Goal: Task Accomplishment & Management: Manage account settings

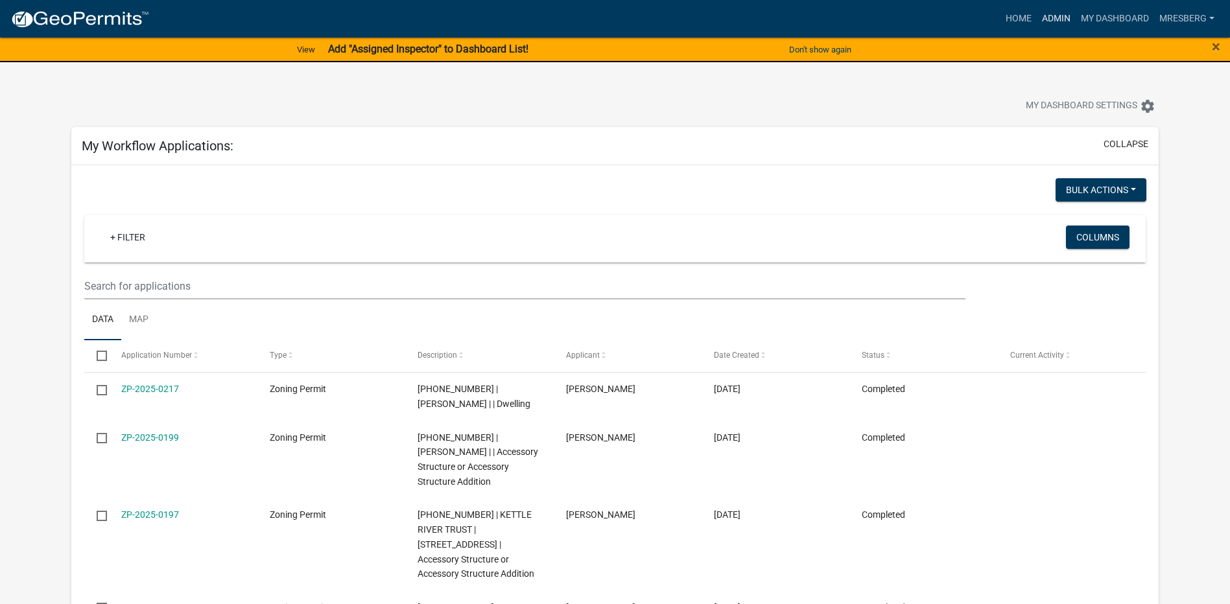
click at [1057, 21] on link "Admin" at bounding box center [1056, 18] width 39 height 25
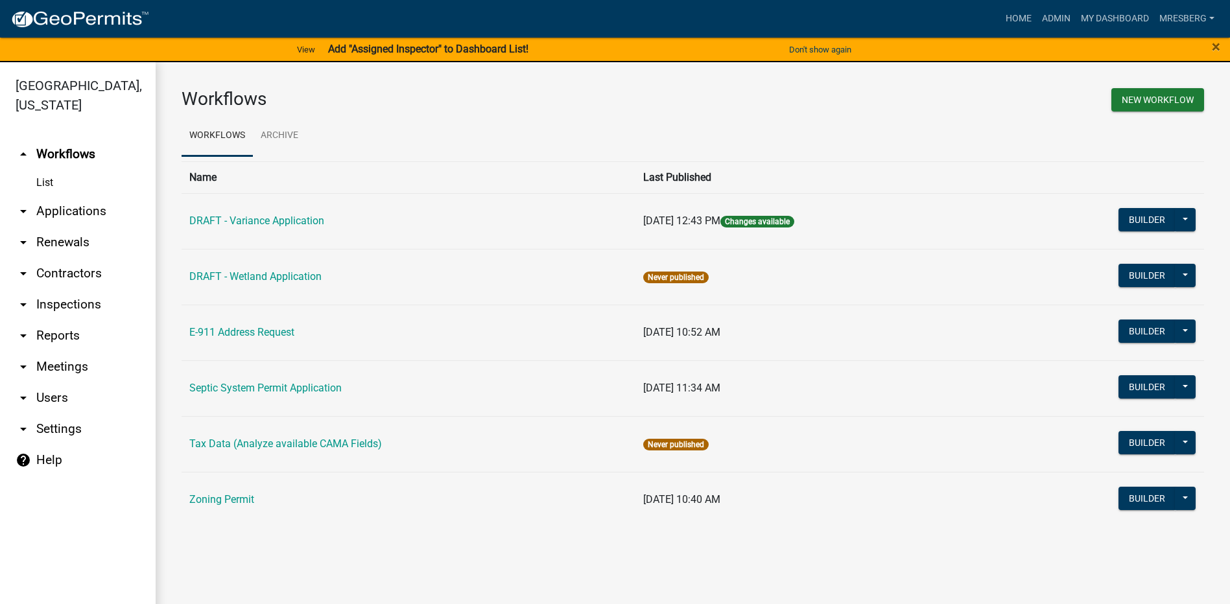
click at [80, 211] on link "arrow_drop_down Applications" at bounding box center [78, 211] width 156 height 31
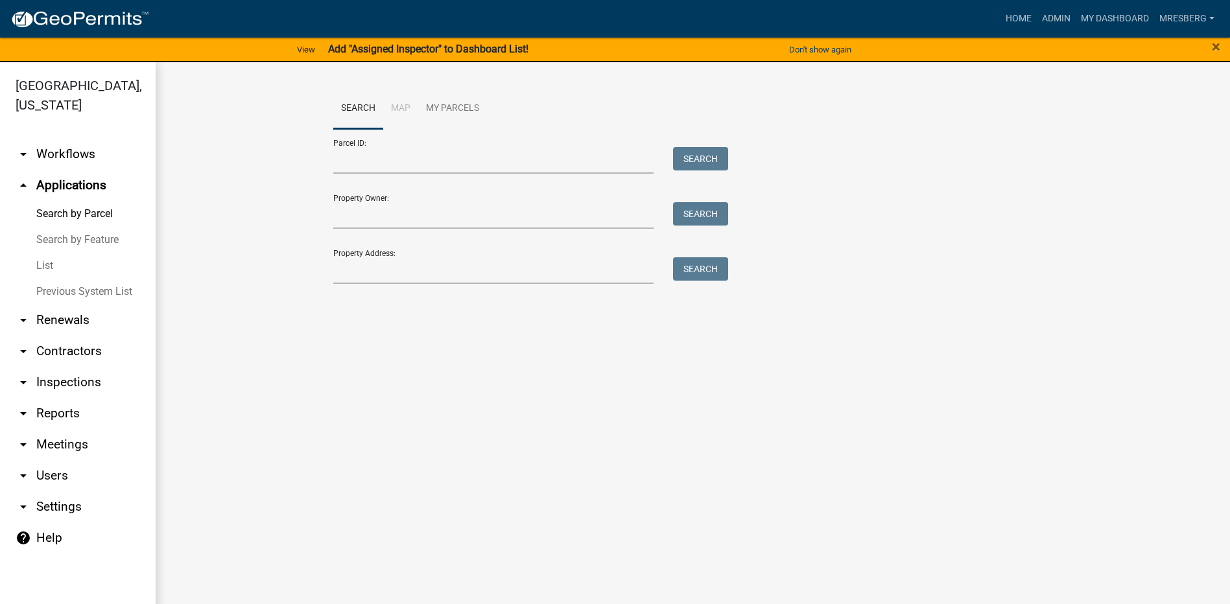
click at [50, 269] on link "List" at bounding box center [78, 266] width 156 height 26
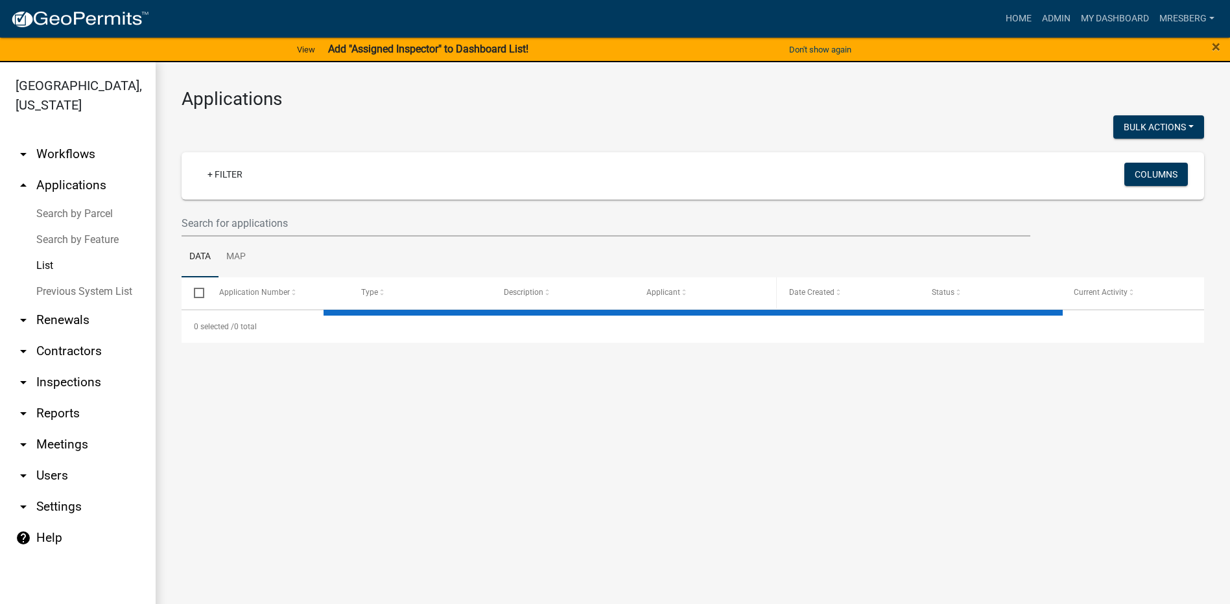
select select "3: 100"
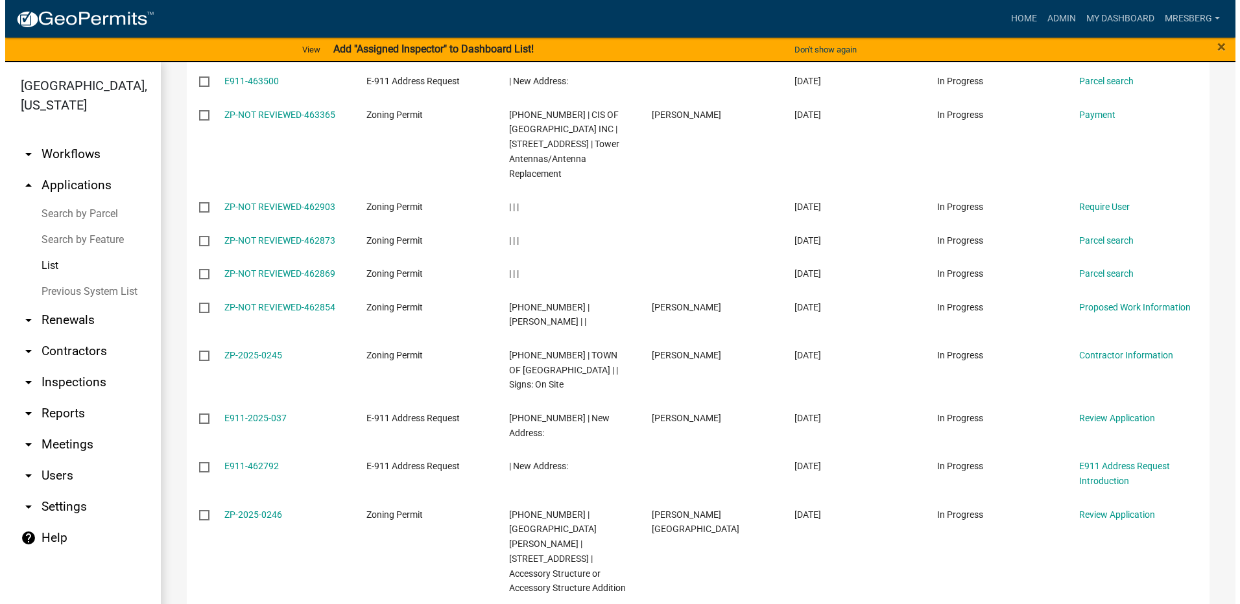
scroll to position [649, 0]
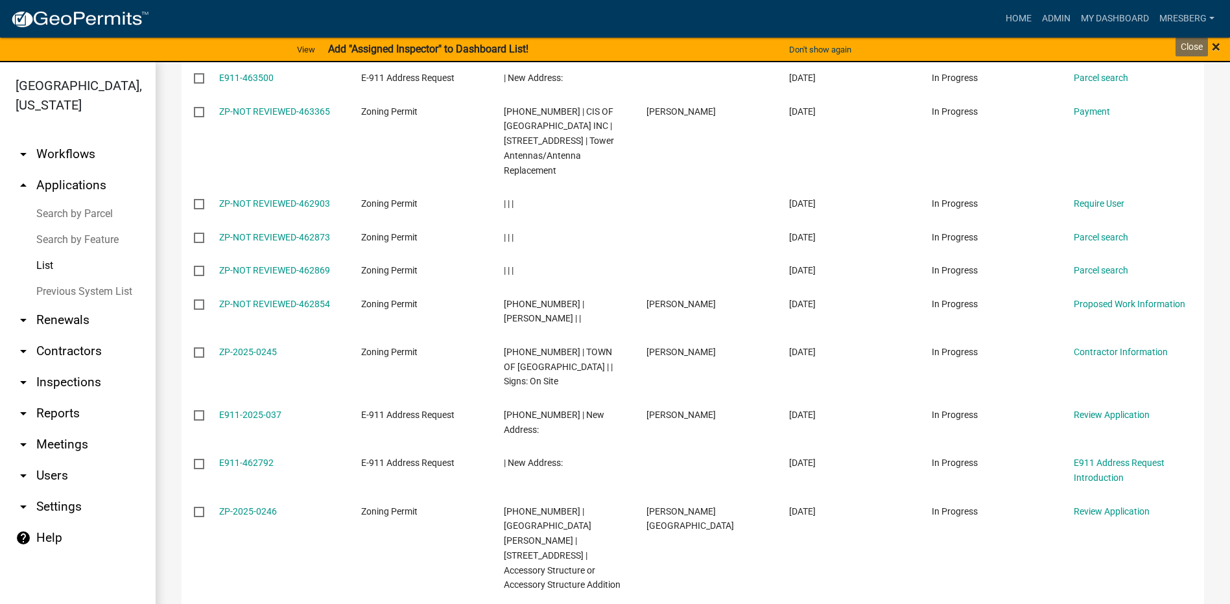
click at [1213, 45] on span "×" at bounding box center [1216, 47] width 8 height 18
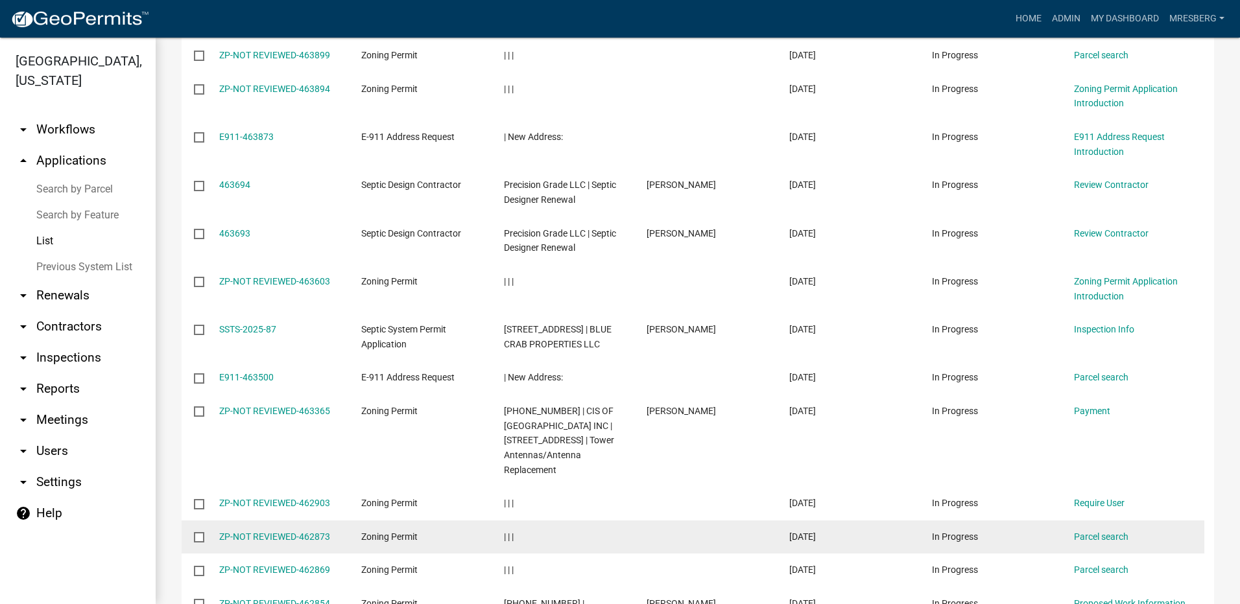
scroll to position [0, 0]
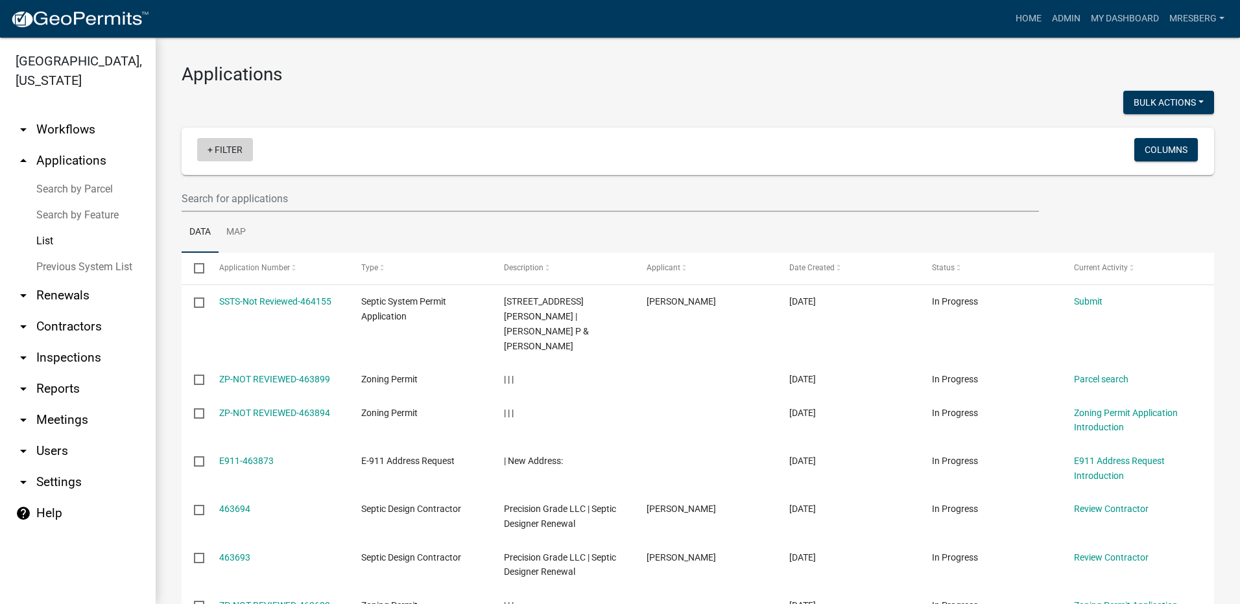
click at [228, 152] on link "+ Filter" at bounding box center [225, 149] width 56 height 23
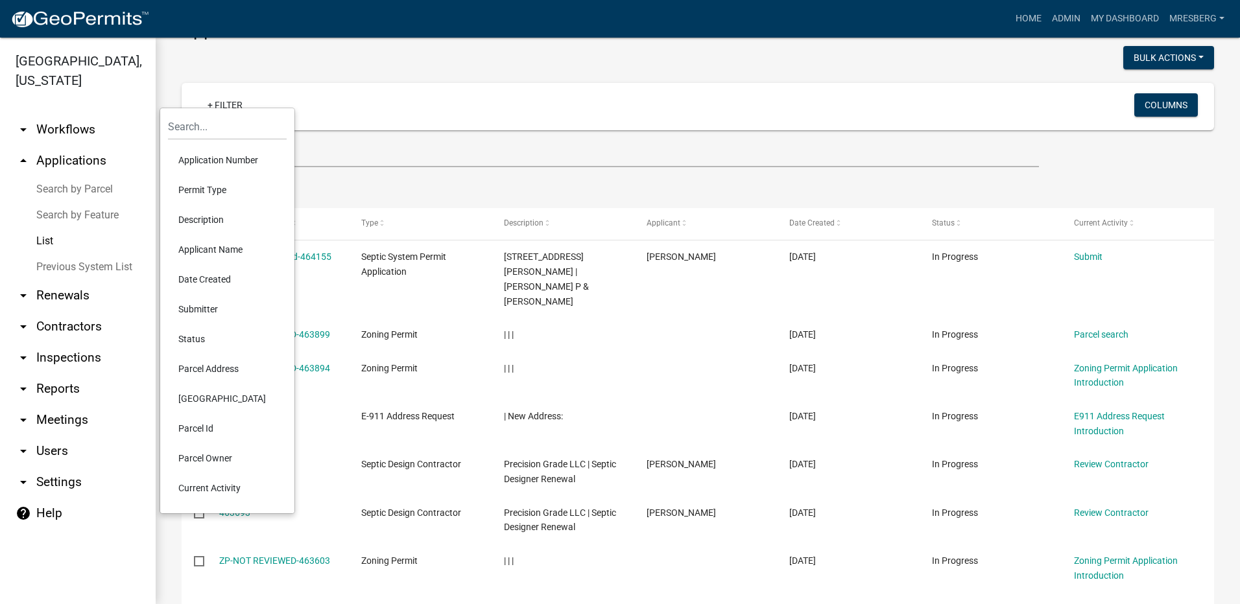
scroll to position [65, 0]
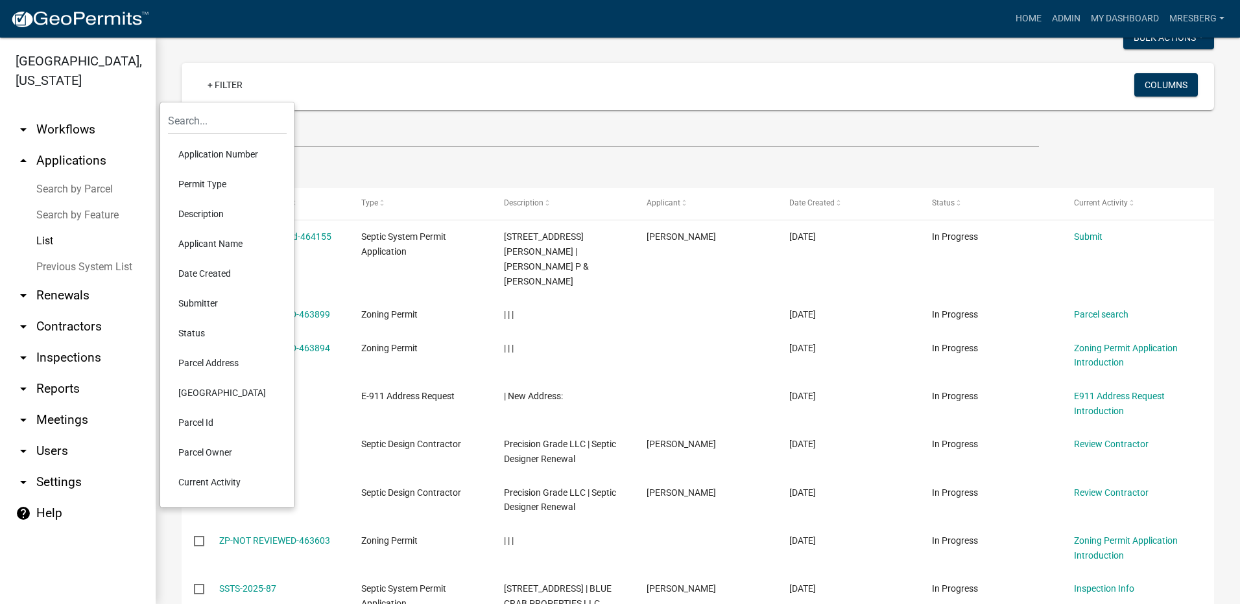
click at [215, 246] on li "Applicant Name" at bounding box center [227, 244] width 119 height 30
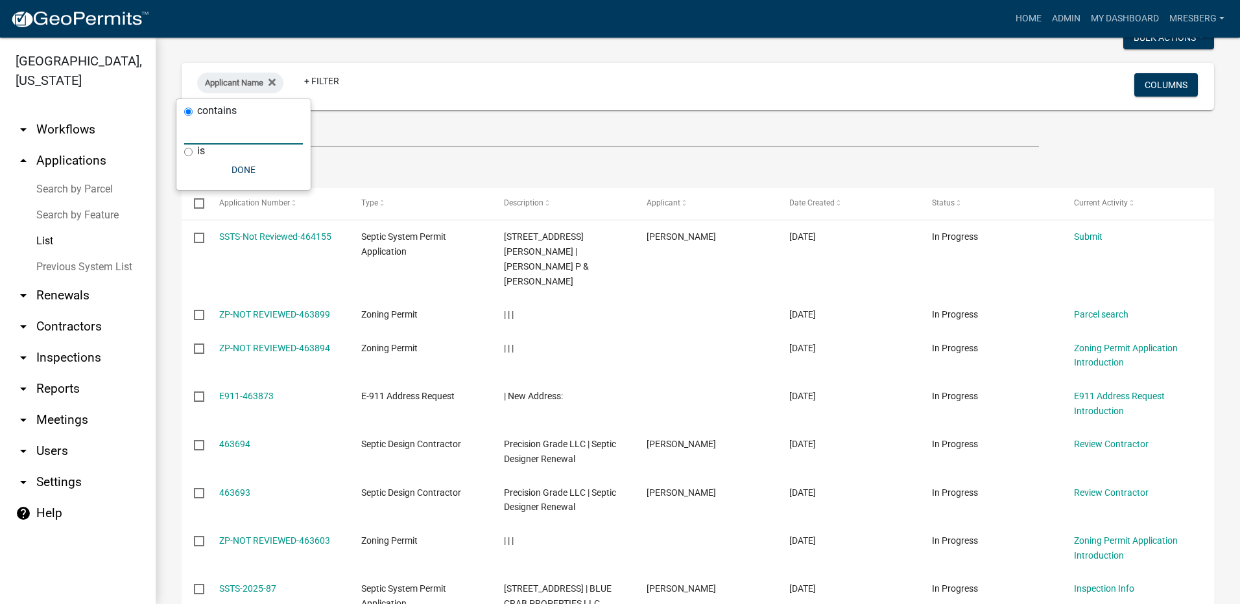
click at [208, 132] on input "text" at bounding box center [243, 131] width 119 height 27
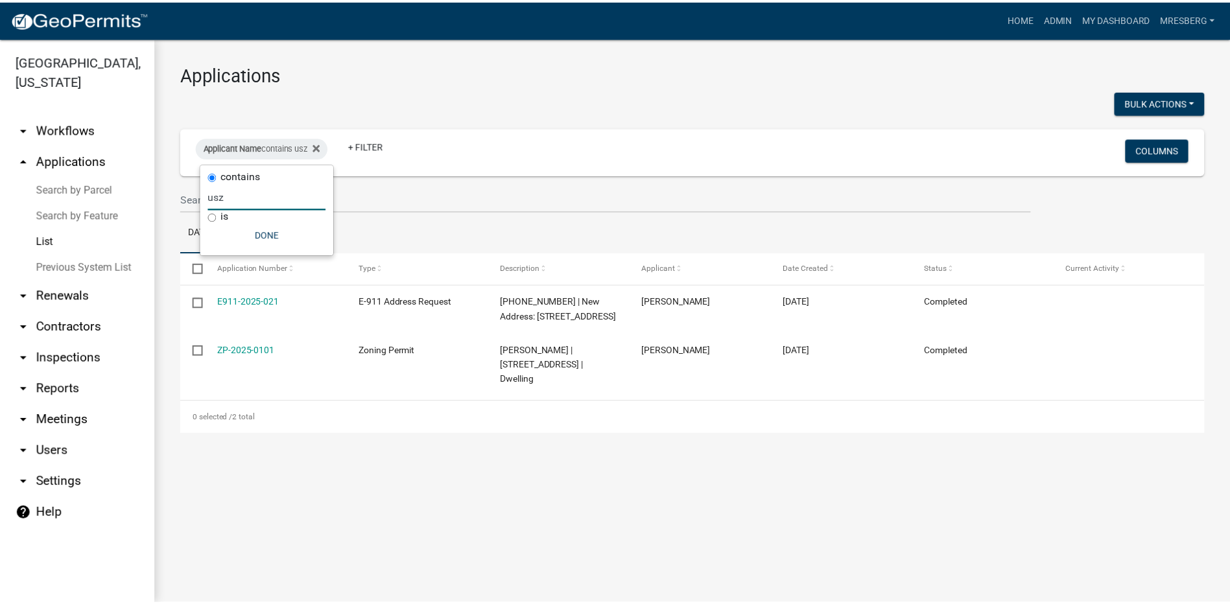
scroll to position [0, 0]
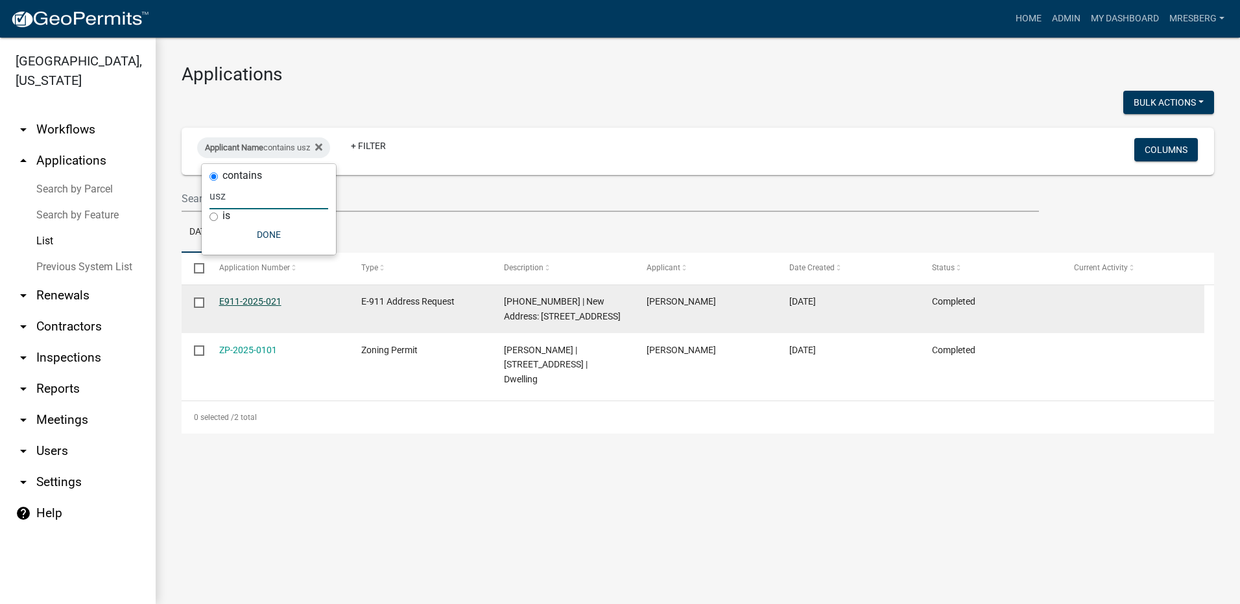
type input "usz"
click at [244, 304] on link "E911-2025-021" at bounding box center [250, 301] width 62 height 10
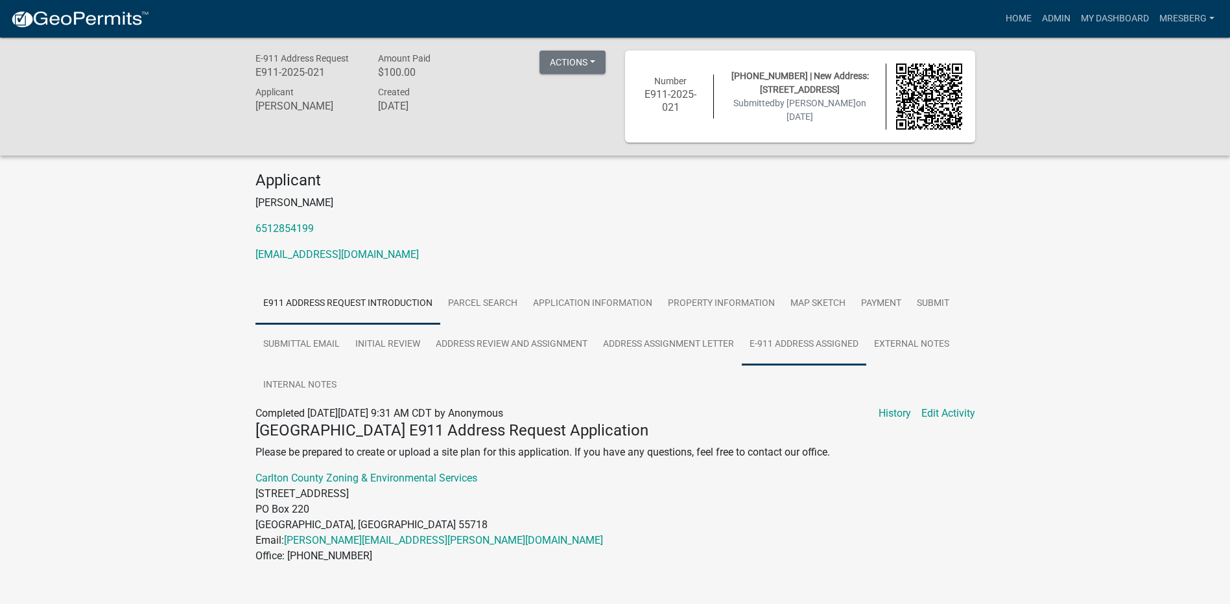
click at [805, 344] on link "E-911 Address Assigned" at bounding box center [804, 345] width 125 height 42
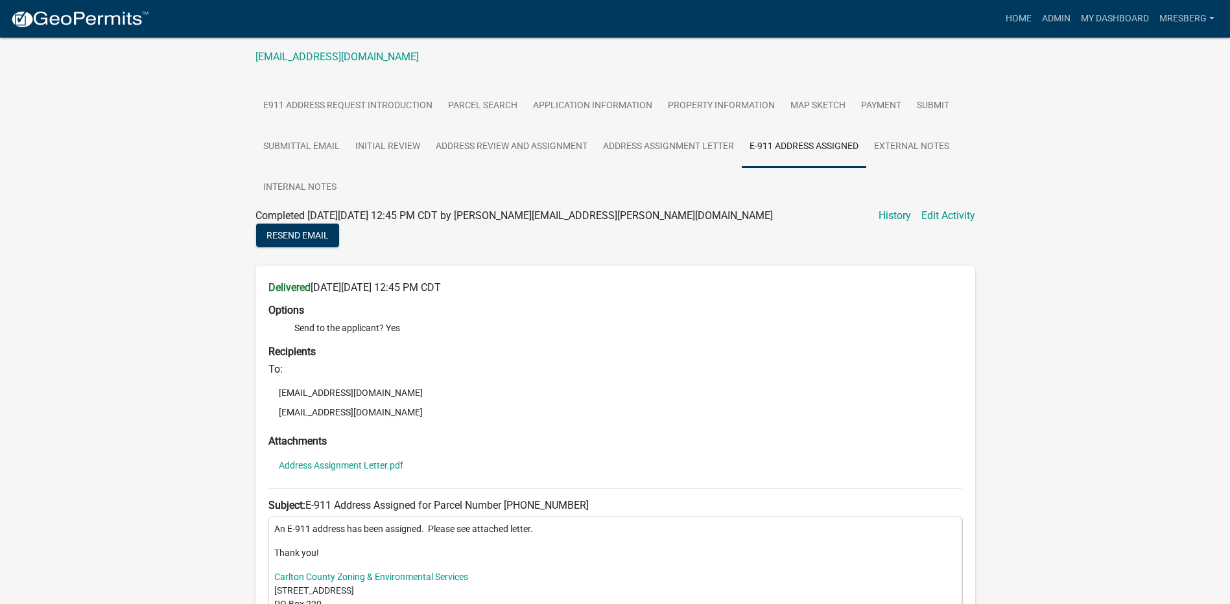
scroll to position [197, 0]
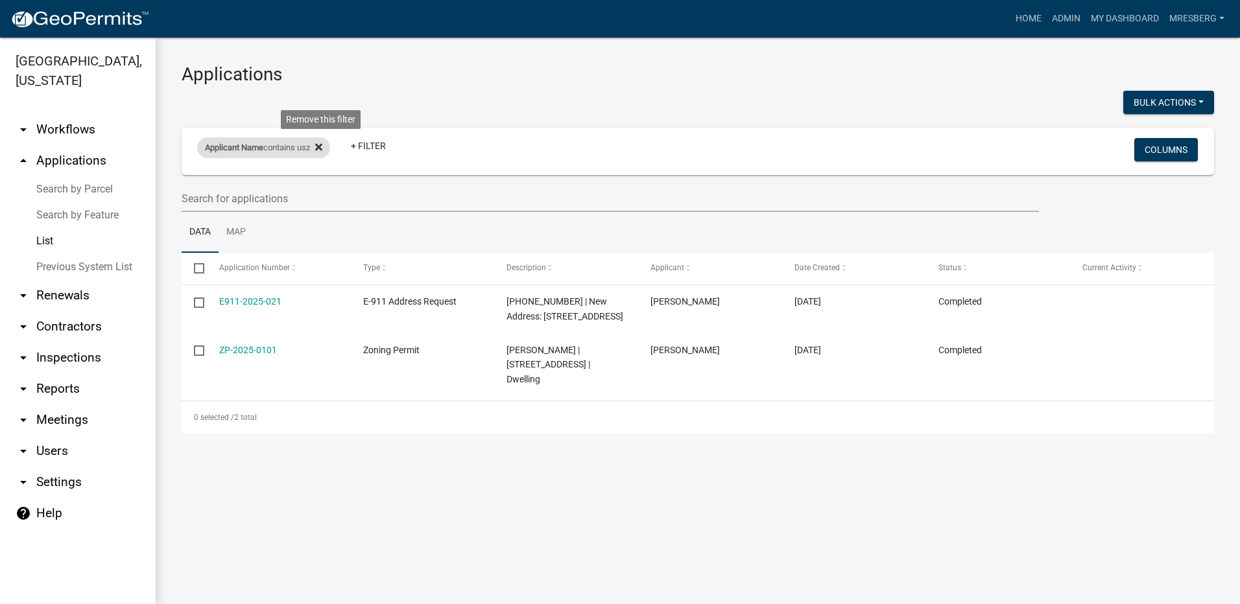
click at [322, 147] on icon at bounding box center [318, 146] width 7 height 7
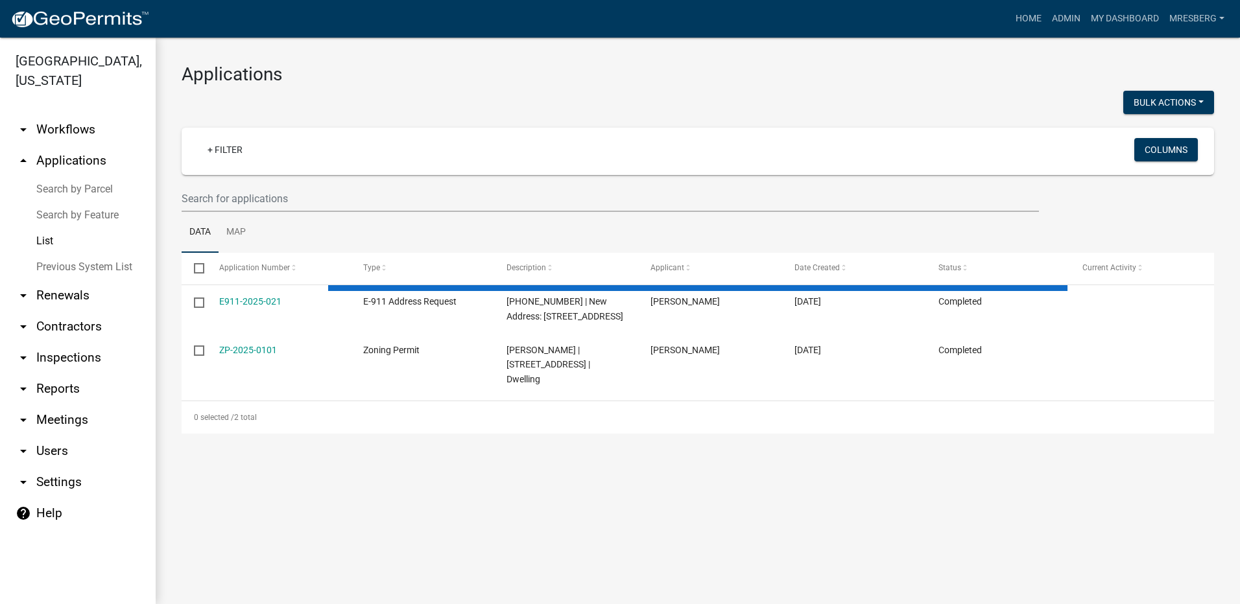
select select "3: 100"
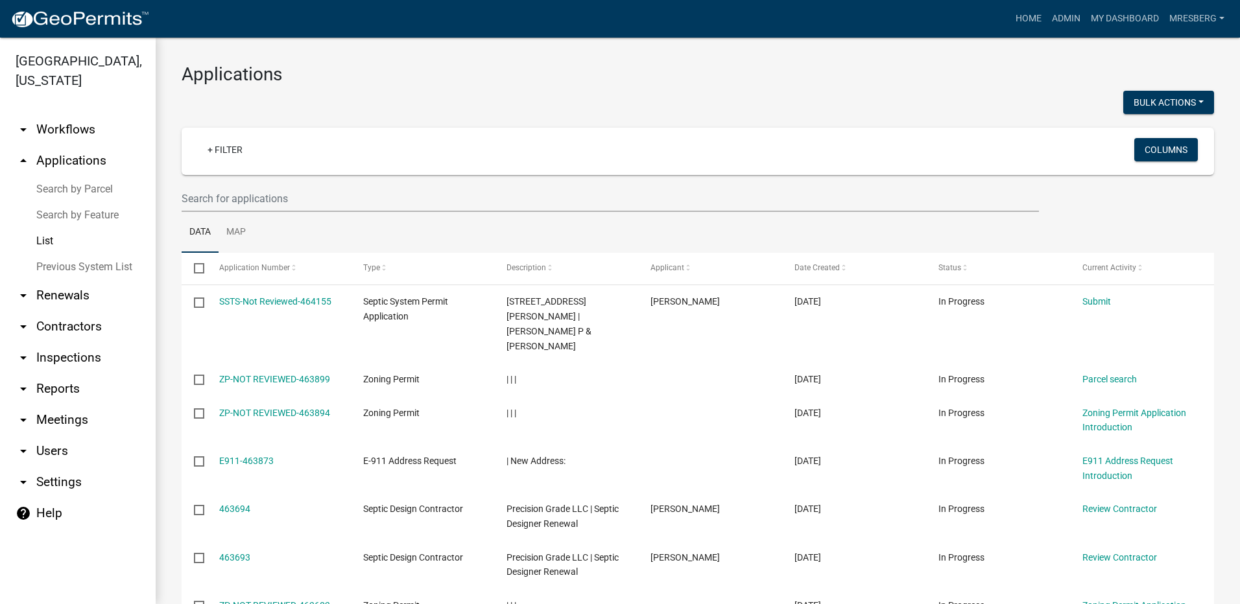
click at [50, 240] on link "List" at bounding box center [78, 241] width 156 height 26
